Goal: Task Accomplishment & Management: Manage account settings

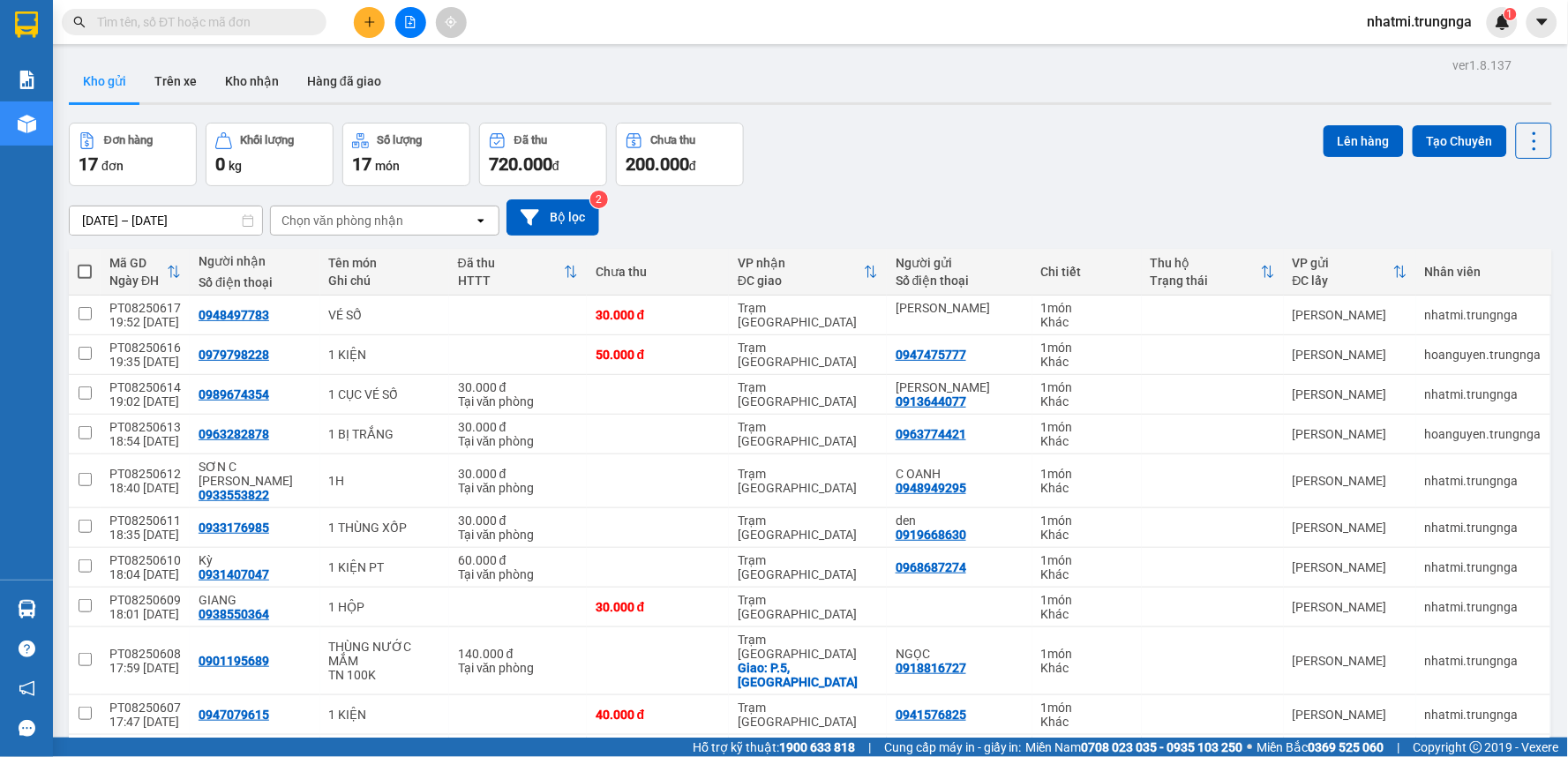
click at [1361, 16] on span "nhatmi.trungnga" at bounding box center [1420, 22] width 133 height 22
click at [1389, 58] on span "Đăng xuất" at bounding box center [1427, 54] width 97 height 19
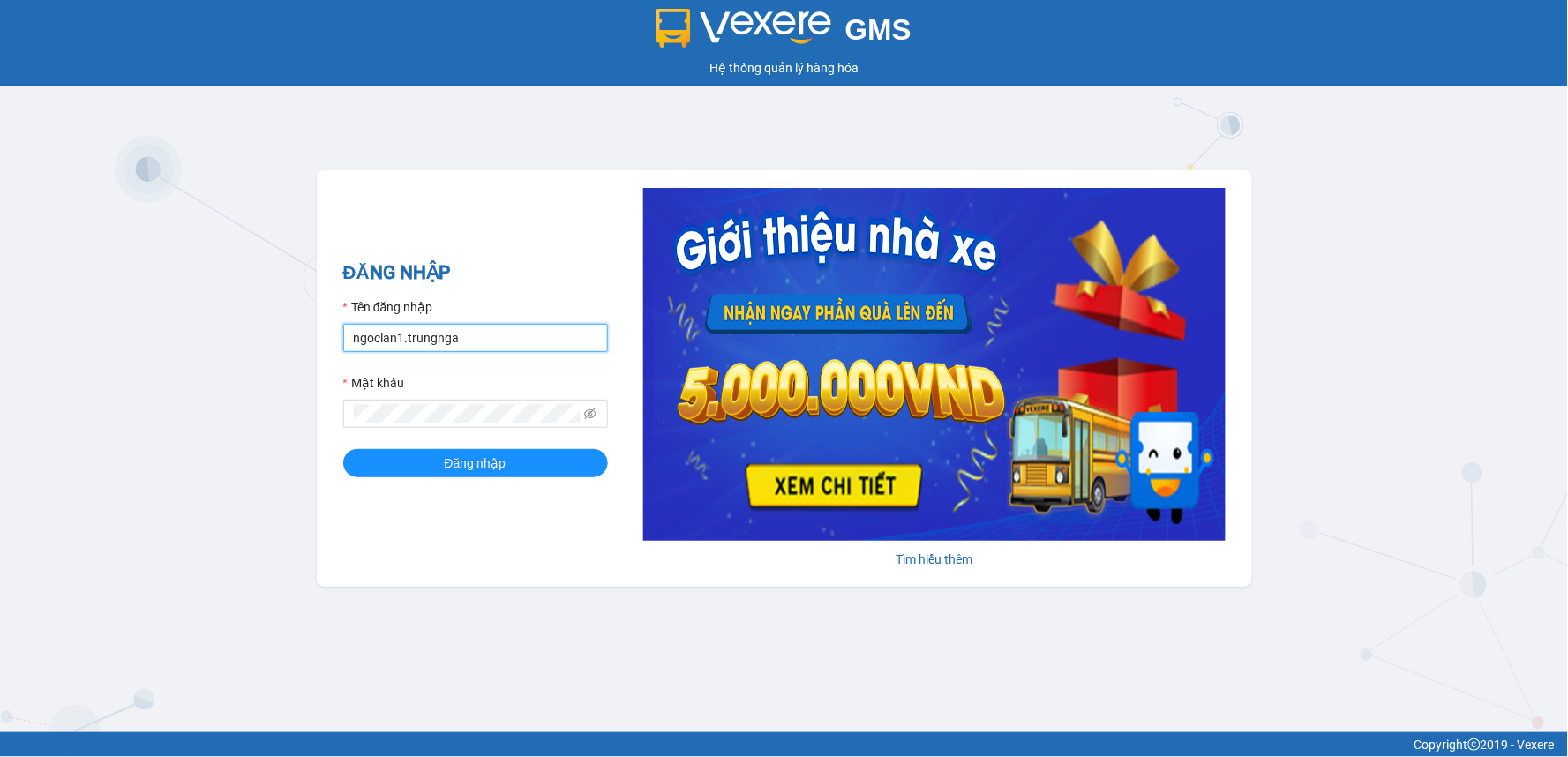
click at [397, 345] on input "ngoclan1.trungnga" at bounding box center [476, 338] width 265 height 29
drag, startPoint x: 401, startPoint y: 345, endPoint x: 382, endPoint y: 345, distance: 19.0
click at [382, 345] on input "ngoclan1.trungnga" at bounding box center [476, 338] width 265 height 29
type input "ngocdieu.trungnga"
click at [330, 432] on div "ĐĂNG NHẬP Tên đăng nhập ngocdieu.trungnga Mật khẩu Đăng nhập Tìm hiểu thêm" at bounding box center [784, 378] width 935 height 417
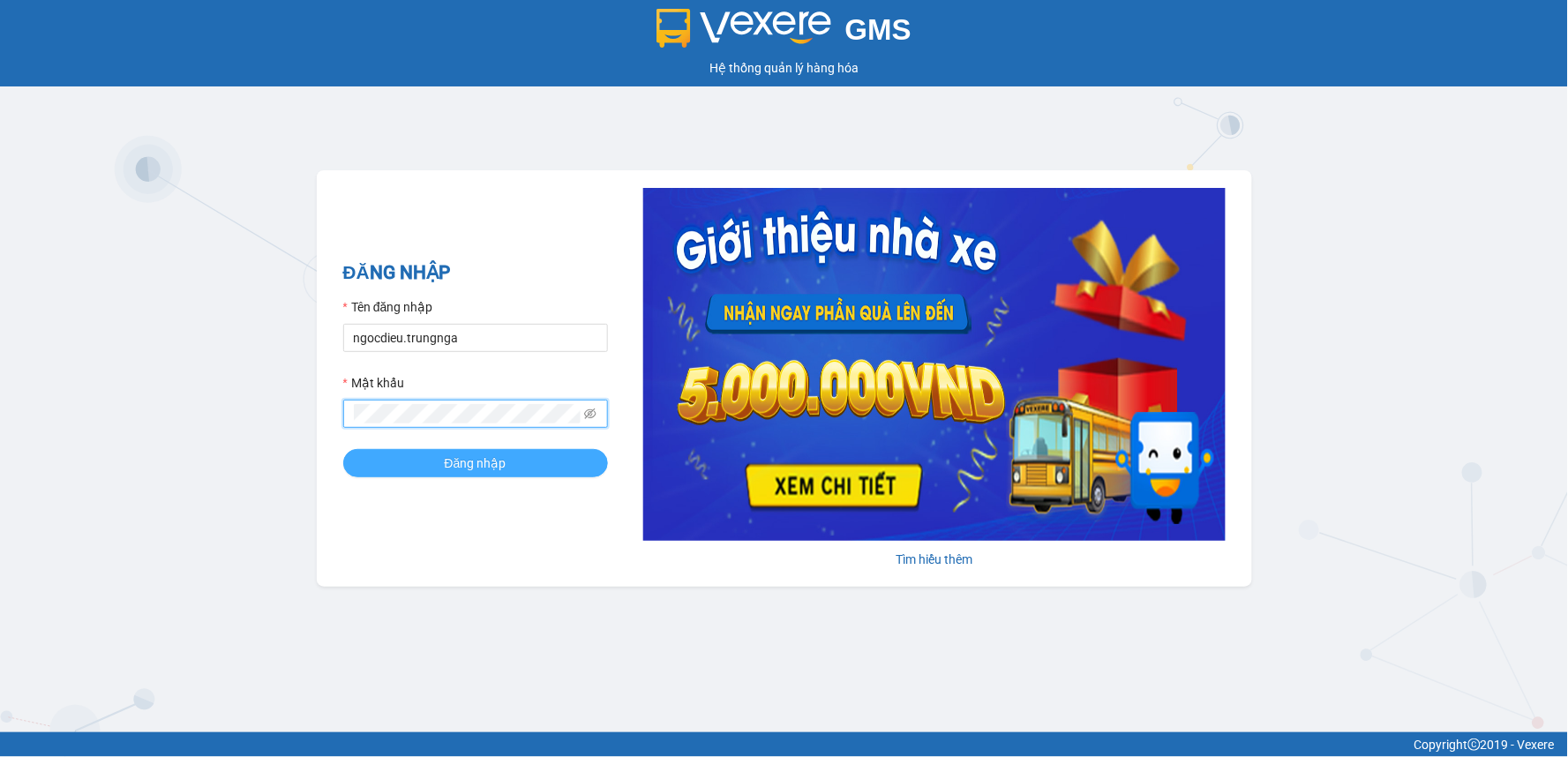
click at [412, 460] on button "Đăng nhập" at bounding box center [476, 463] width 265 height 29
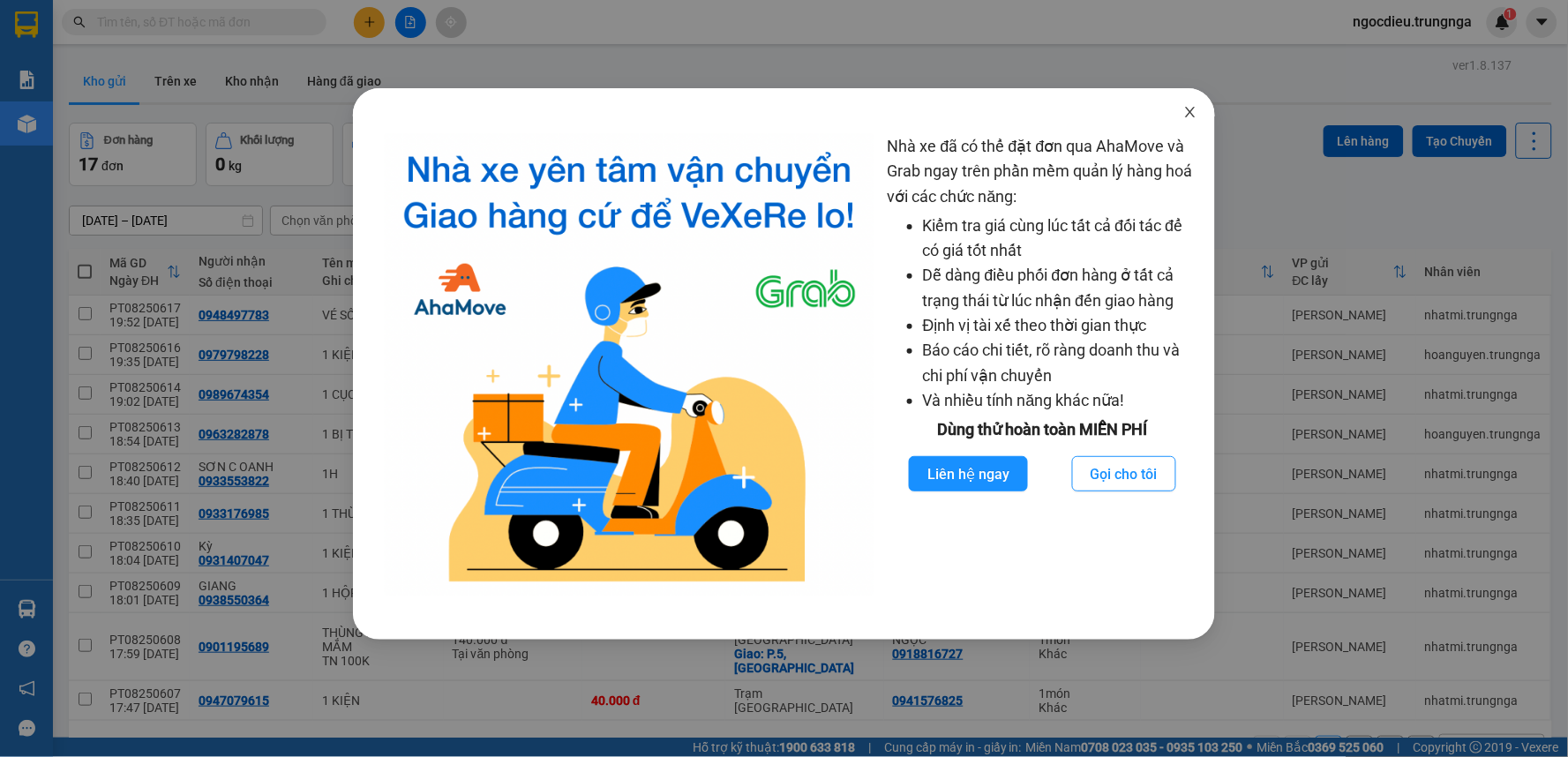
click at [1189, 115] on icon "close" at bounding box center [1191, 112] width 10 height 11
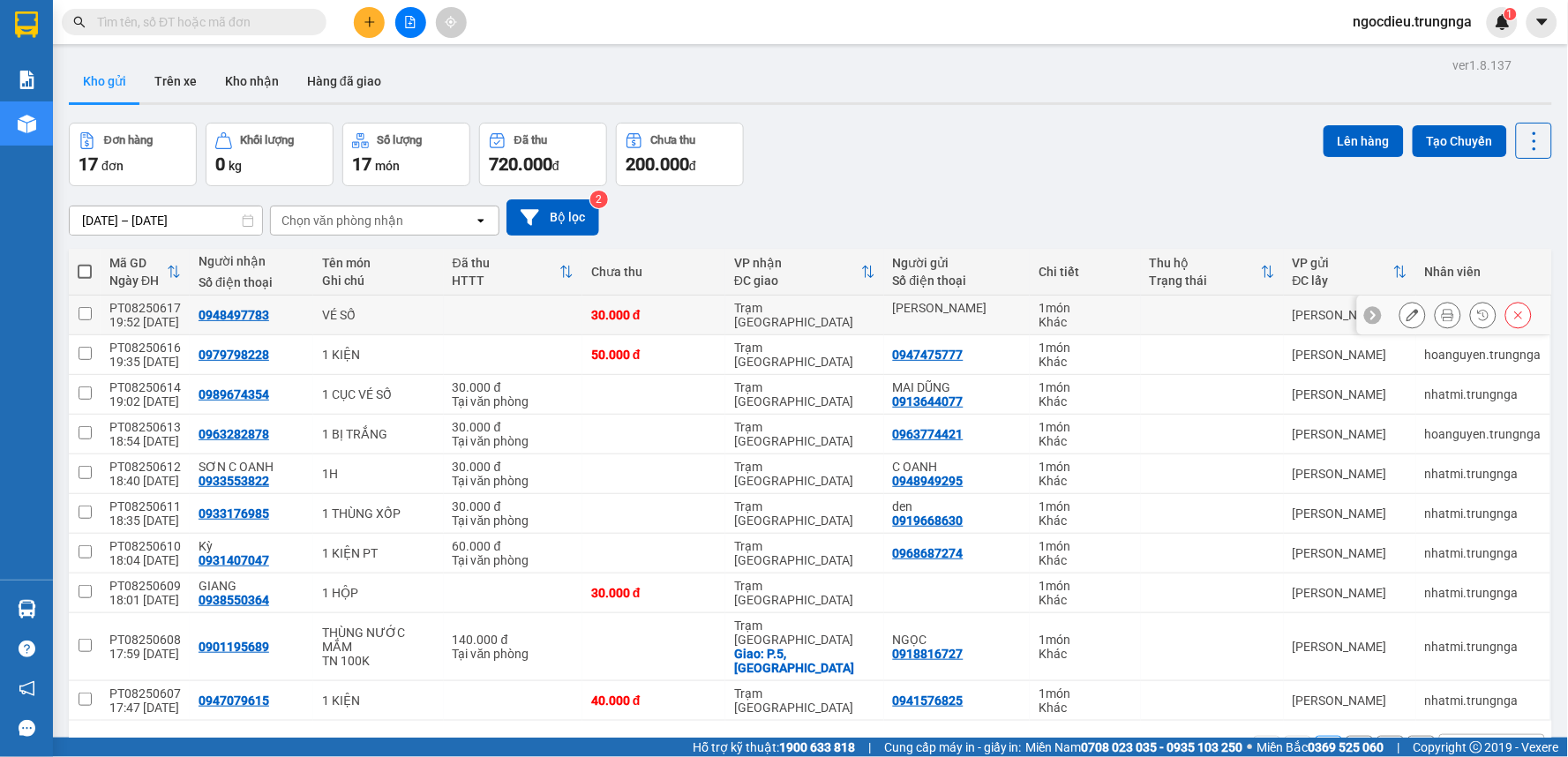
scroll to position [81, 0]
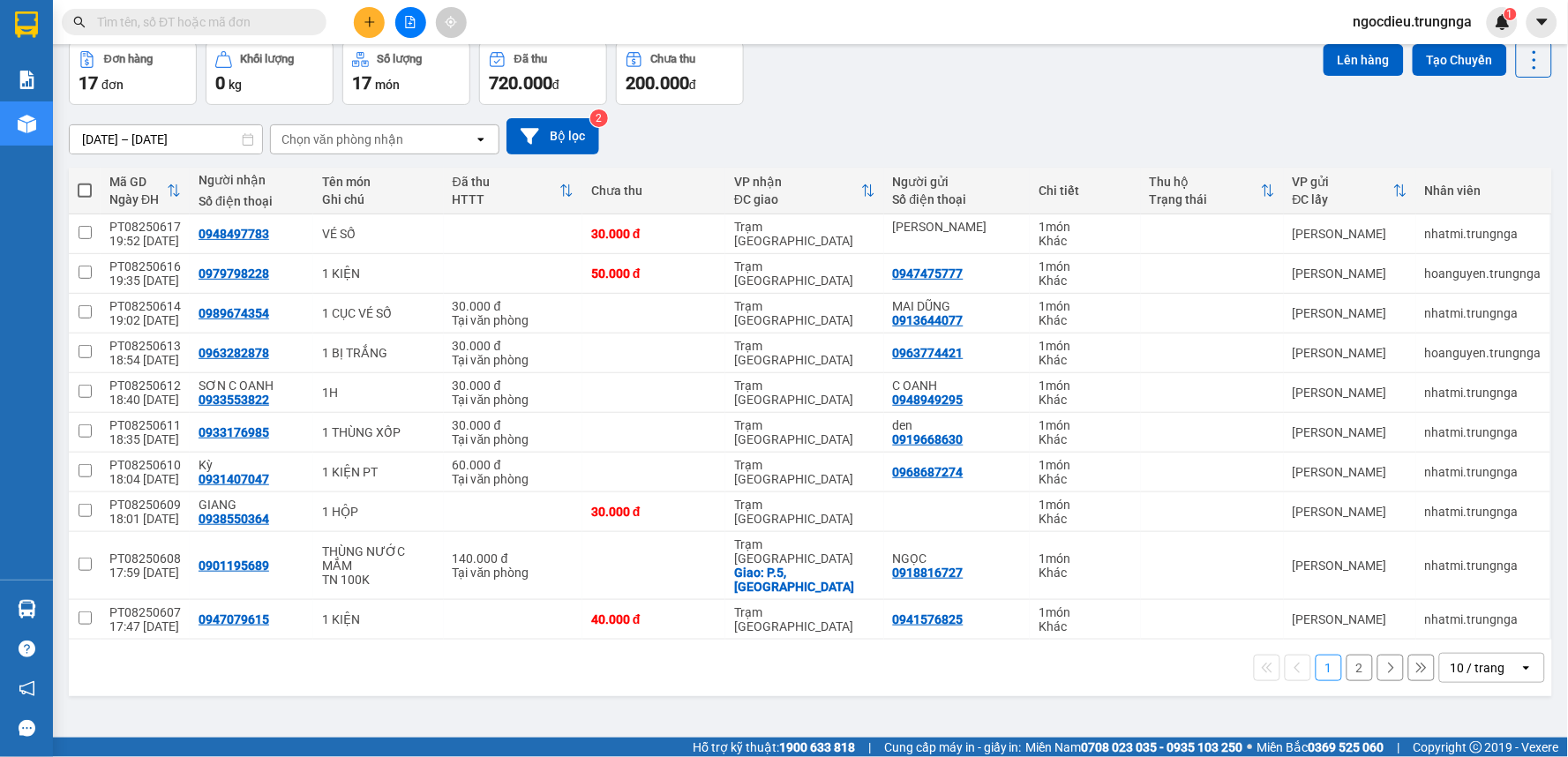
click at [1450, 659] on div "10 / trang" at bounding box center [1477, 667] width 54 height 17
click at [1462, 602] on span "100 / trang" at bounding box center [1470, 602] width 63 height 17
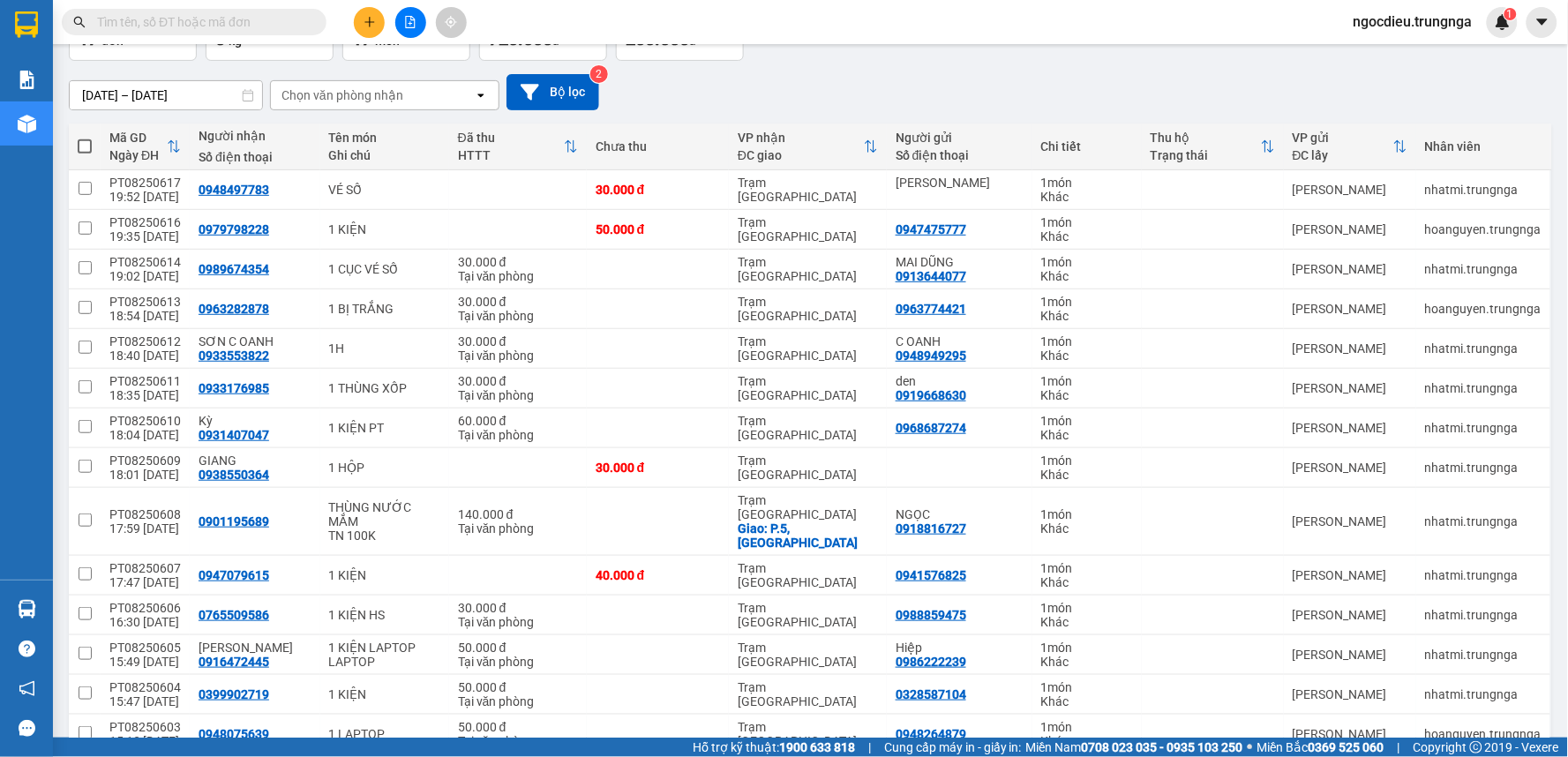
scroll to position [28, 0]
